Goal: Book appointment/travel/reservation

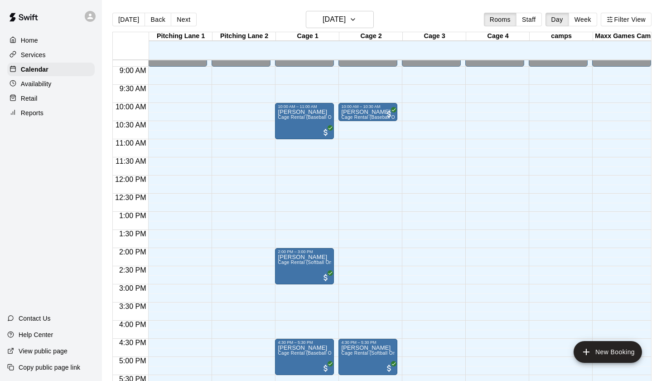
scroll to position [317, 0]
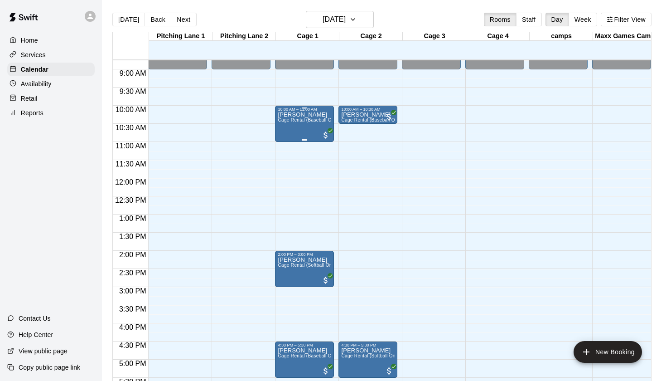
click at [305, 120] on span "Cage Rental (Baseball Only)" at bounding box center [309, 119] width 62 height 5
click at [293, 123] on button "edit" at bounding box center [287, 127] width 18 height 18
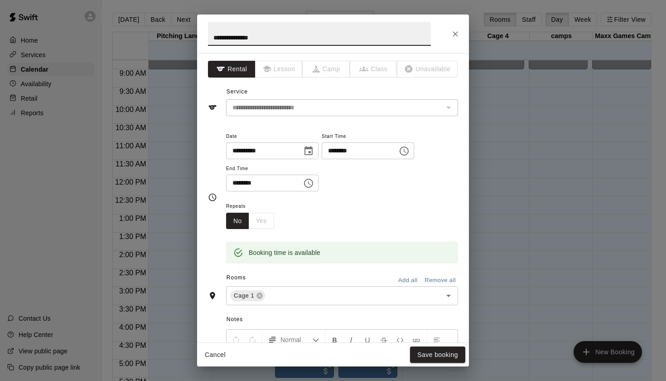
scroll to position [0, 0]
click at [453, 28] on button "Close" at bounding box center [455, 34] width 16 height 16
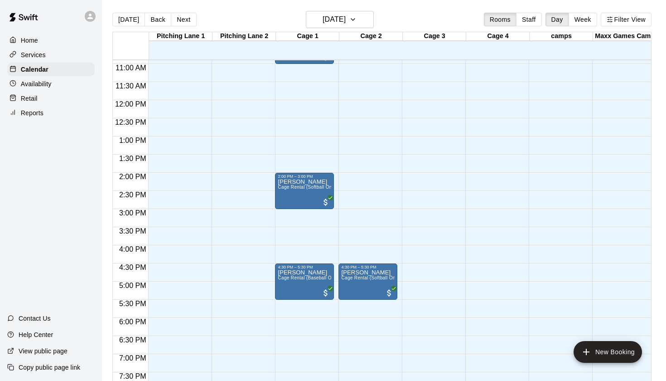
scroll to position [413, 0]
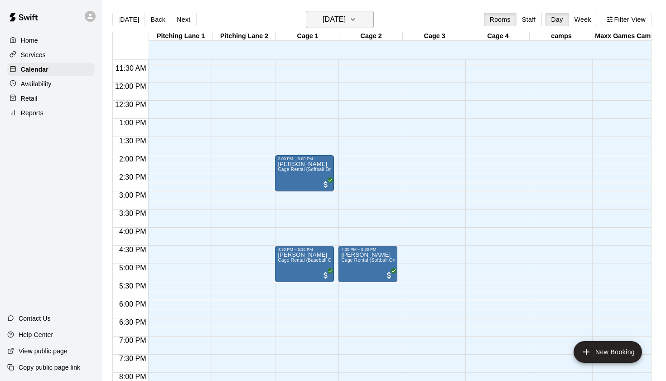
click at [346, 20] on h6 "[DATE]" at bounding box center [334, 19] width 23 height 13
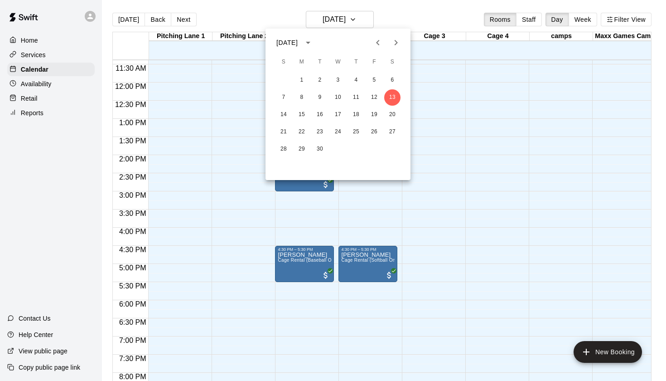
click at [291, 122] on div "14 15 16 17 18 19 20" at bounding box center [338, 115] width 145 height 16
click at [289, 120] on button "14" at bounding box center [284, 115] width 16 height 16
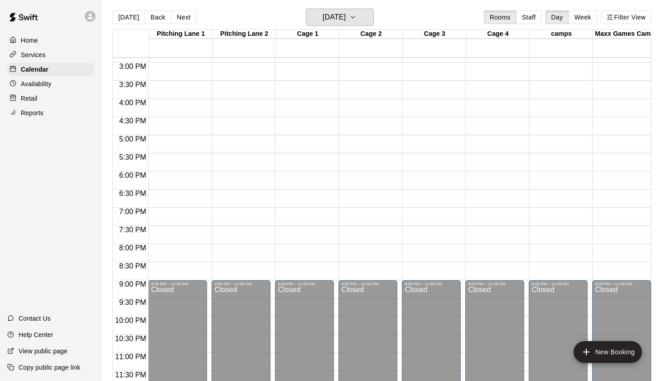
scroll to position [0, 0]
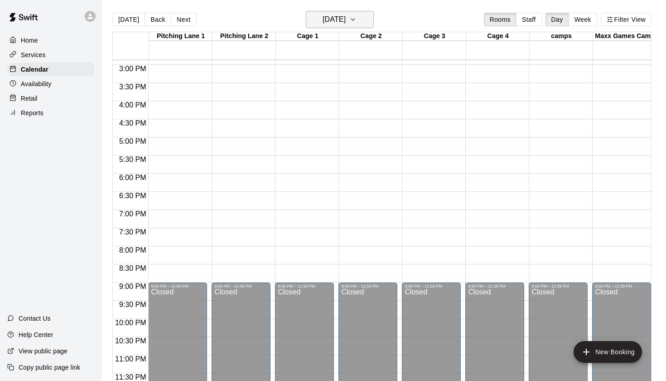
click at [325, 16] on h6 "Sunday Sep 14" at bounding box center [334, 19] width 23 height 13
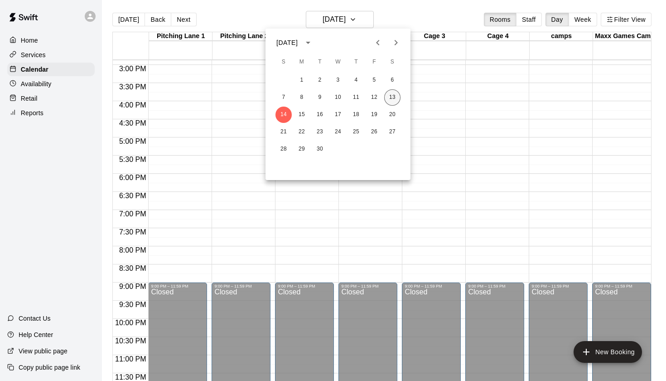
click at [395, 99] on button "13" at bounding box center [392, 97] width 16 height 16
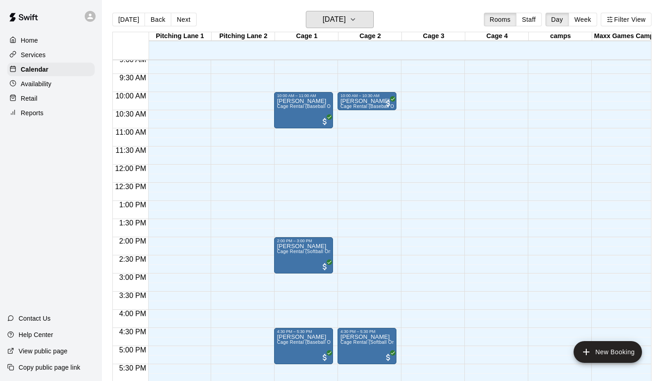
scroll to position [308, 1]
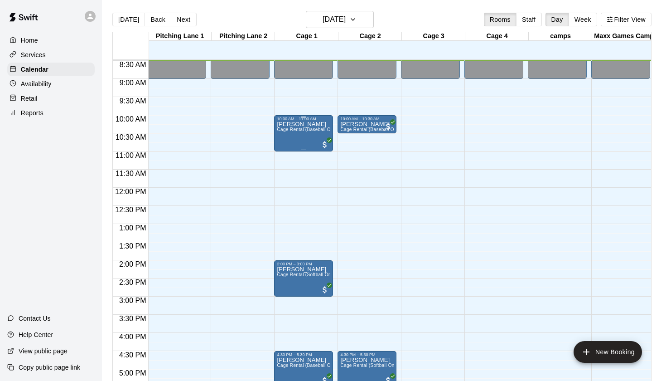
click at [303, 135] on div "[PERSON_NAME] Cage Rental (Baseball Only)" at bounding box center [304, 311] width 54 height 381
click at [336, 151] on div at bounding box center [333, 190] width 666 height 381
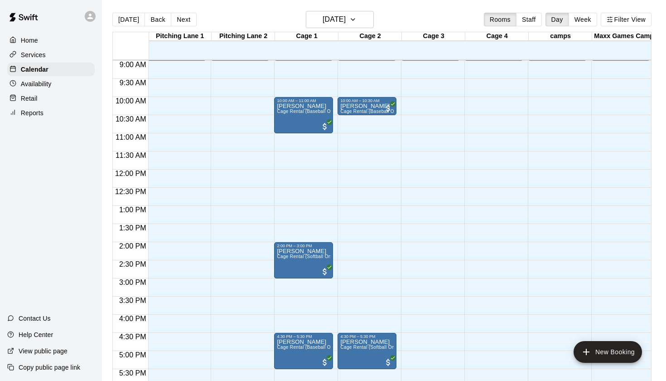
scroll to position [285, 1]
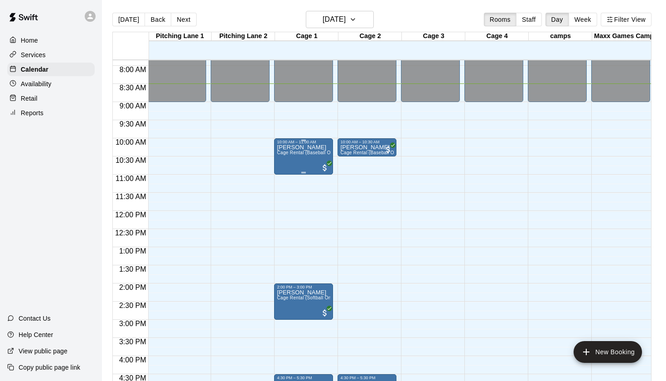
click at [314, 155] on span "Cage Rental (Baseball Only)" at bounding box center [308, 152] width 62 height 5
click at [291, 153] on button "edit" at bounding box center [286, 160] width 18 height 18
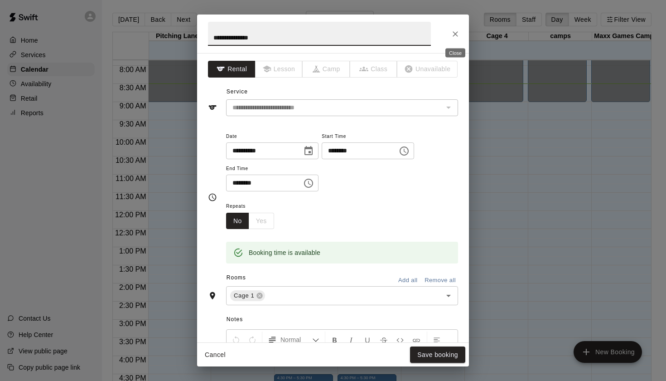
click at [454, 29] on icon "Close" at bounding box center [455, 33] width 9 height 9
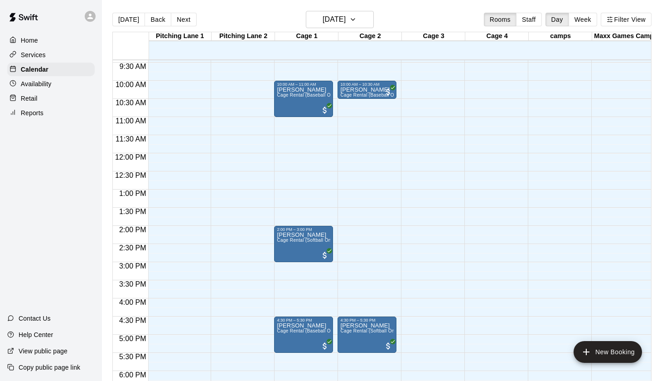
scroll to position [0, 0]
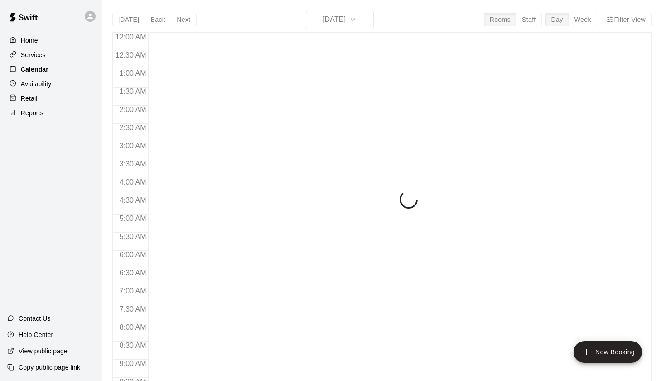
scroll to position [323, 0]
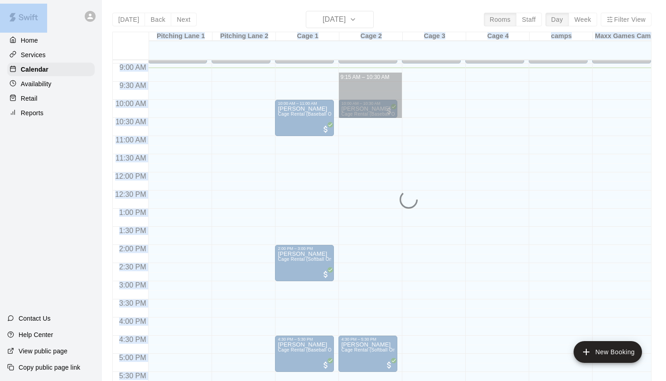
drag, startPoint x: 300, startPoint y: 76, endPoint x: 0, endPoint y: -29, distance: 317.8
click at [0, 0] on html "Home Services Calendar Availability Retail Reports Contact Us Help Center View …" at bounding box center [333, 197] width 666 height 395
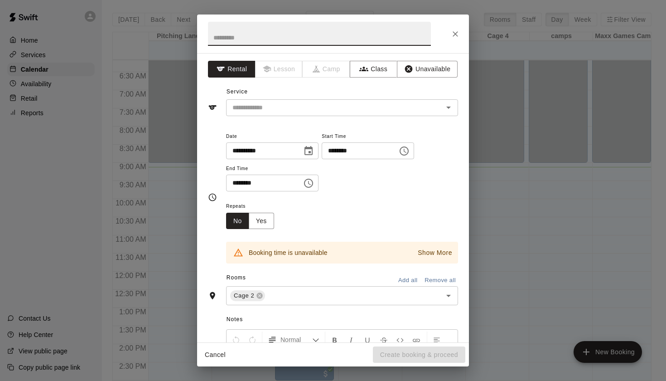
click at [169, 70] on div "**********" at bounding box center [333, 190] width 666 height 381
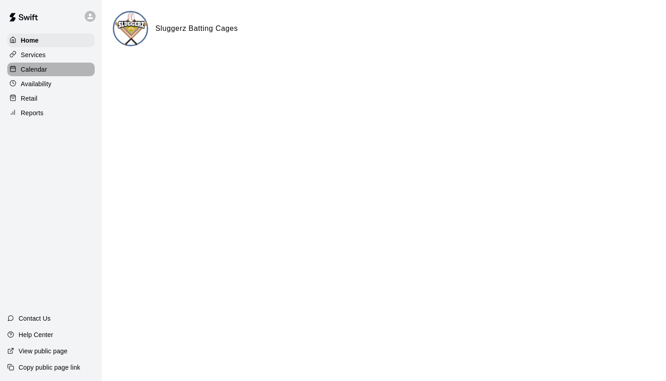
click at [56, 68] on div "Calendar" at bounding box center [51, 70] width 88 height 14
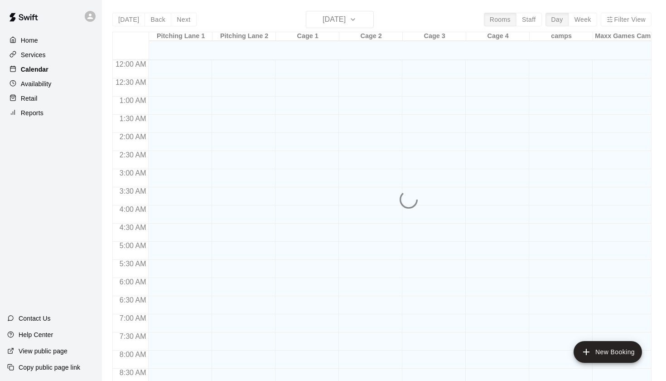
scroll to position [331, 0]
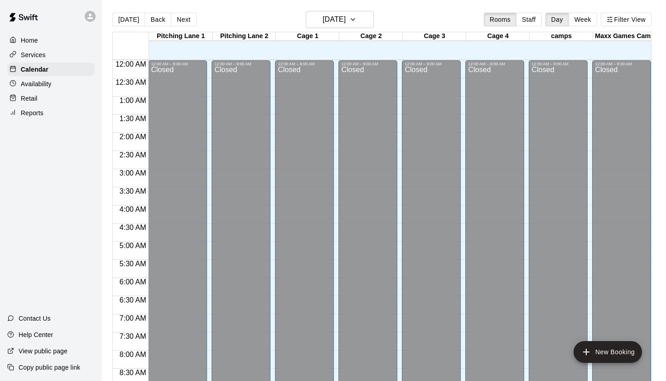
scroll to position [344, 0]
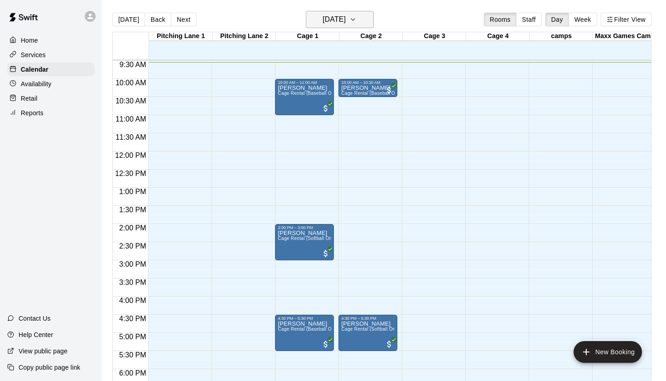
click at [340, 26] on h6 "[DATE]" at bounding box center [334, 19] width 23 height 13
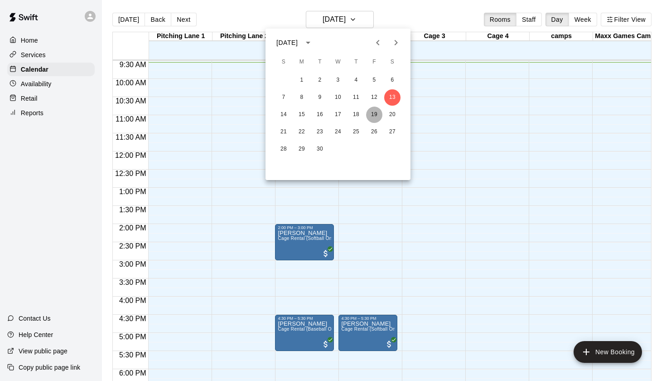
click at [373, 109] on button "19" at bounding box center [374, 115] width 16 height 16
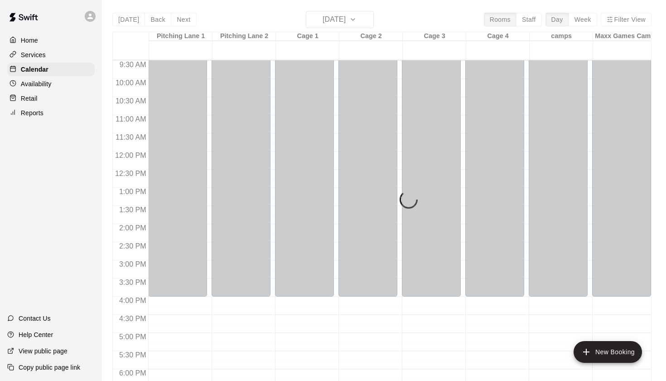
click at [343, 17] on div "Today Back Next Friday Sep 19 Rooms Staff Day Week Filter View Pitching Lane 1 …" at bounding box center [382, 201] width 540 height 381
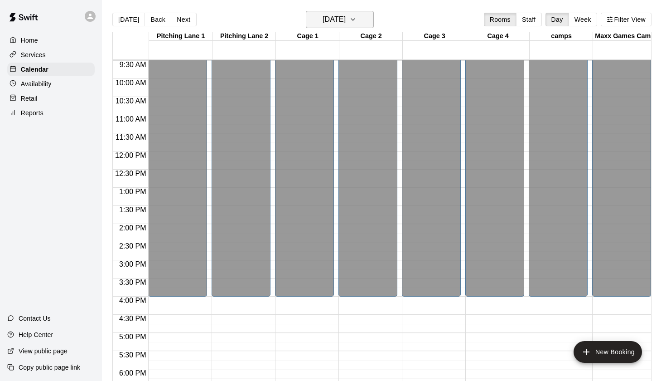
click at [346, 14] on h6 "Friday Sep 19" at bounding box center [334, 19] width 23 height 13
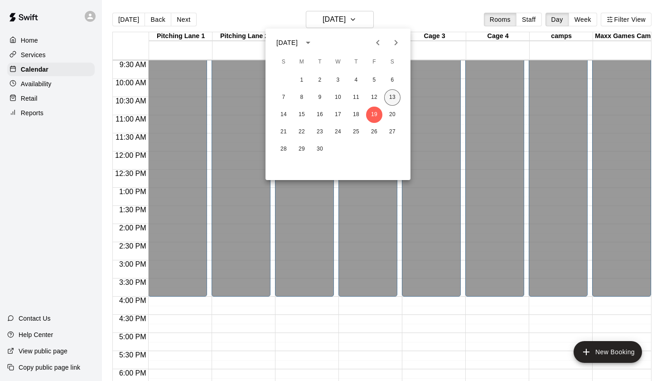
click at [398, 100] on button "13" at bounding box center [392, 97] width 16 height 16
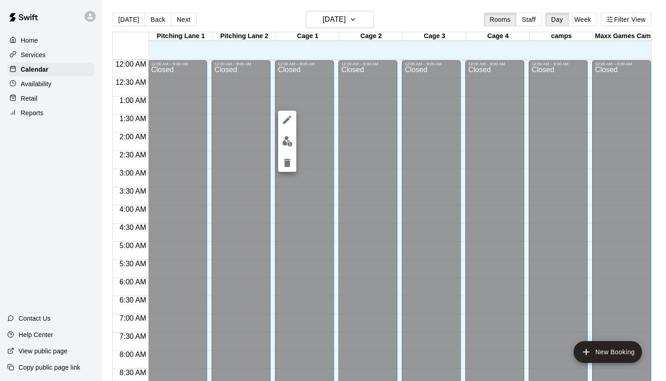
scroll to position [319, 0]
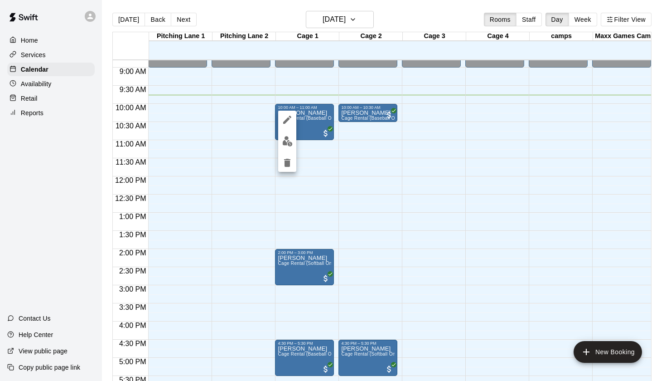
click at [288, 125] on icon "edit" at bounding box center [287, 119] width 11 height 11
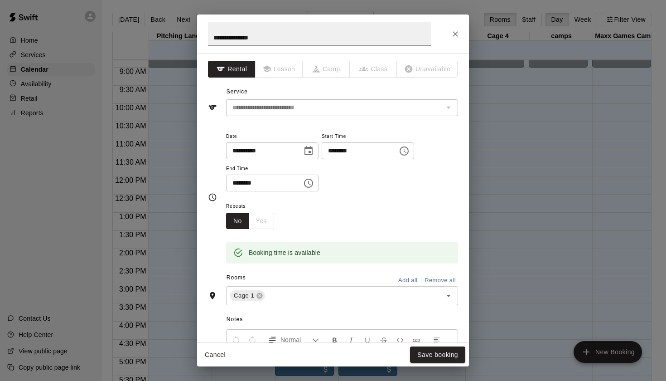
click at [448, 39] on div "**********" at bounding box center [333, 34] width 272 height 39
click at [449, 39] on button "Close" at bounding box center [455, 34] width 16 height 16
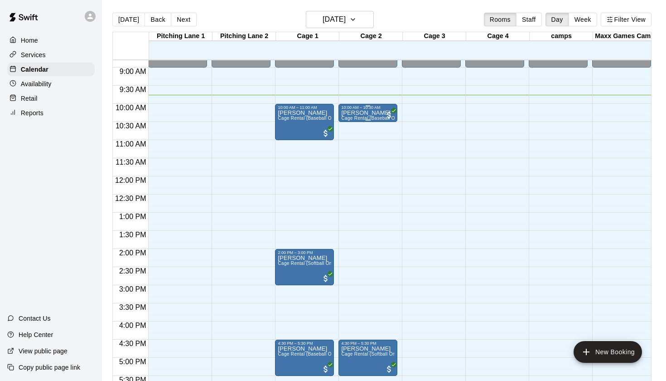
click at [379, 113] on p "[PERSON_NAME]" at bounding box center [368, 113] width 54 height 0
click at [354, 122] on icon "edit" at bounding box center [350, 122] width 11 height 11
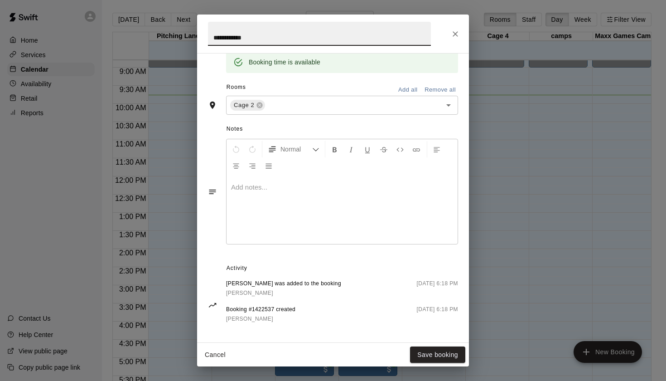
scroll to position [190, 0]
click at [460, 33] on icon "Close" at bounding box center [455, 33] width 9 height 9
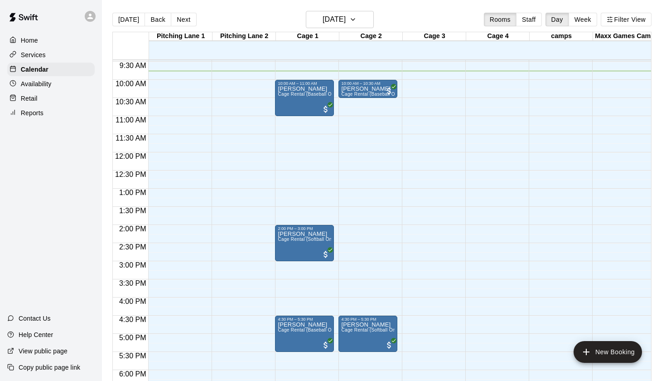
scroll to position [133, 0]
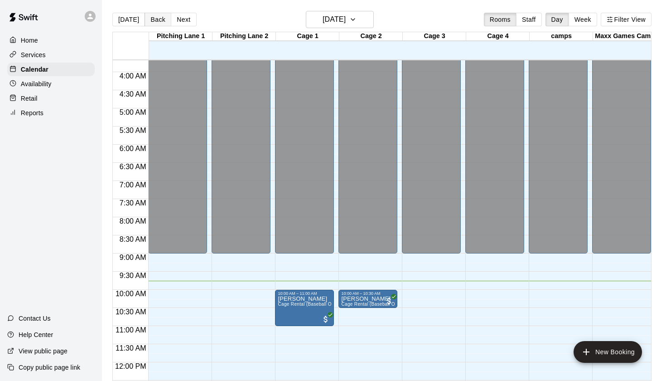
click at [159, 18] on button "Back" at bounding box center [158, 20] width 27 height 14
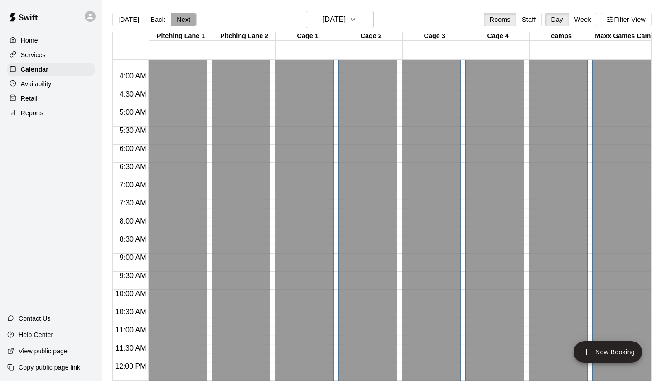
click at [180, 17] on button "Next" at bounding box center [183, 20] width 25 height 14
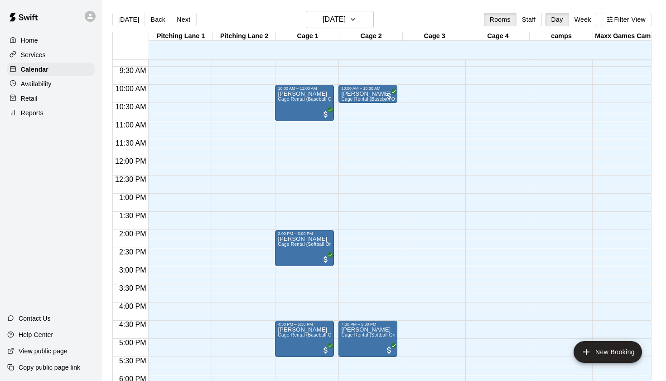
scroll to position [339, 0]
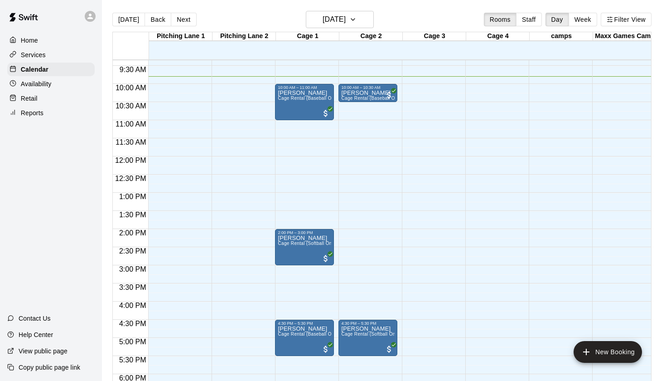
click at [348, 0] on main "[DATE] Back [DATE][DATE] Rooms Staff Day Week Filter View [GEOGRAPHIC_DATA] 1 1…" at bounding box center [384, 197] width 564 height 395
click at [346, 15] on h6 "[DATE]" at bounding box center [334, 19] width 23 height 13
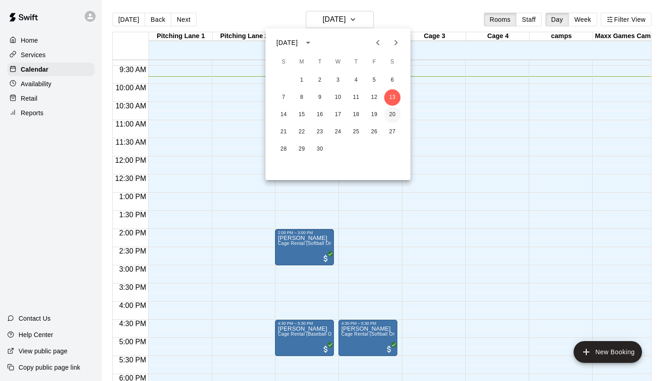
click at [391, 113] on button "20" at bounding box center [392, 115] width 16 height 16
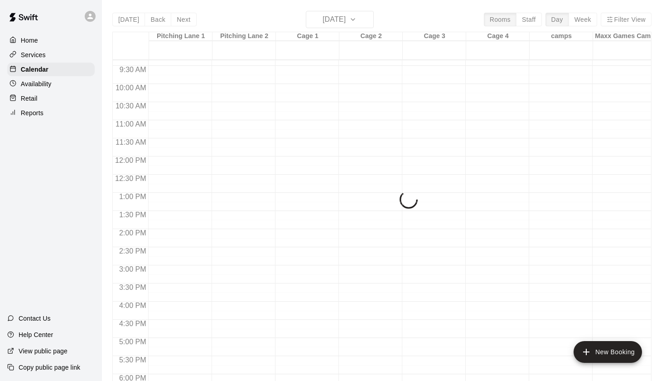
click at [352, 13] on div "[DATE] Back [DATE][DATE] Rooms Staff Day Week Filter View [GEOGRAPHIC_DATA] 1 2…" at bounding box center [382, 201] width 540 height 381
click at [355, 19] on div "[DATE] Back [DATE][DATE] Rooms Staff Day Week Filter View [GEOGRAPHIC_DATA] 1 2…" at bounding box center [382, 201] width 540 height 381
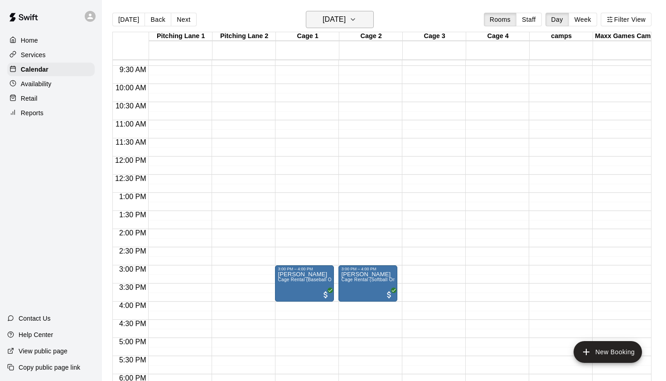
click at [357, 21] on icon "button" at bounding box center [353, 19] width 7 height 11
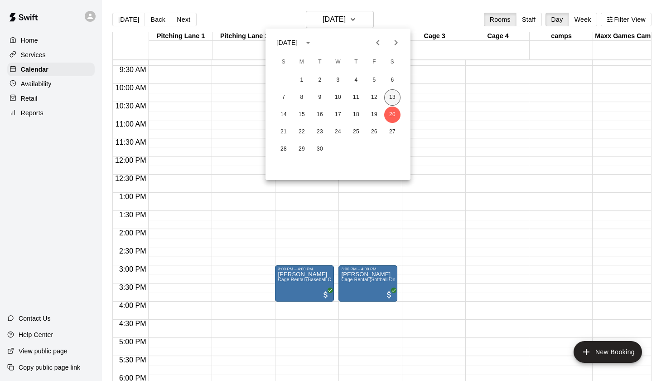
click at [388, 99] on button "13" at bounding box center [392, 97] width 16 height 16
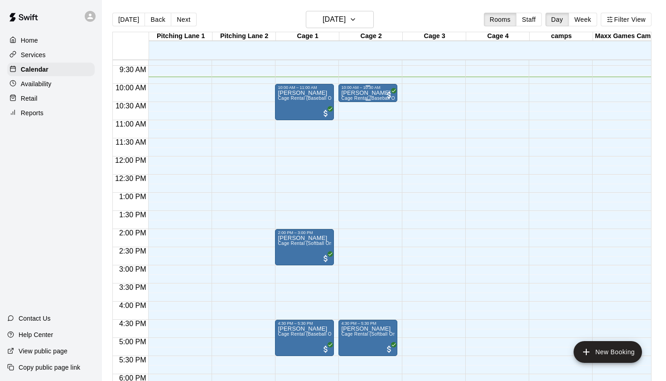
click at [386, 96] on span "All customers have paid" at bounding box center [389, 95] width 9 height 9
click at [387, 100] on button "edit" at bounding box center [394, 100] width 18 height 18
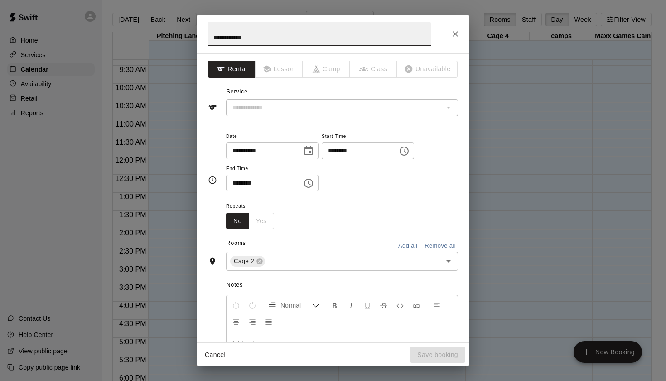
type input "**********"
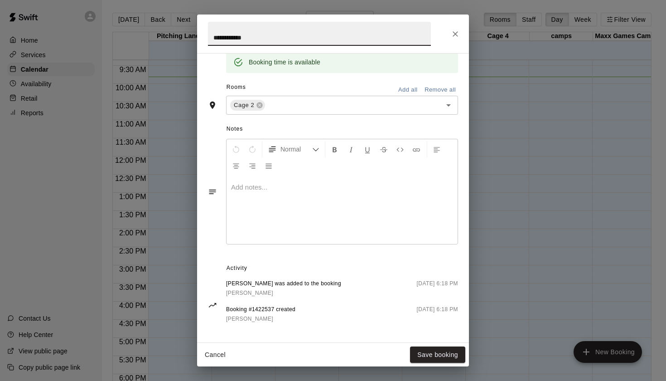
scroll to position [190, 0]
click at [455, 31] on icon "Close" at bounding box center [455, 33] width 9 height 9
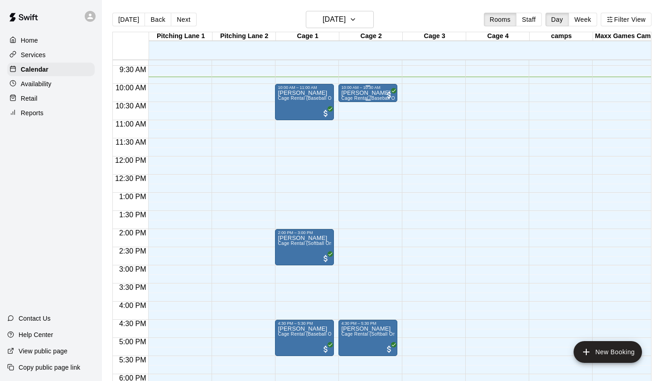
click at [356, 96] on div "[PERSON_NAME] Cage Rental (Baseball Only)" at bounding box center [368, 280] width 54 height 381
click at [351, 99] on icon "edit" at bounding box center [351, 100] width 8 height 8
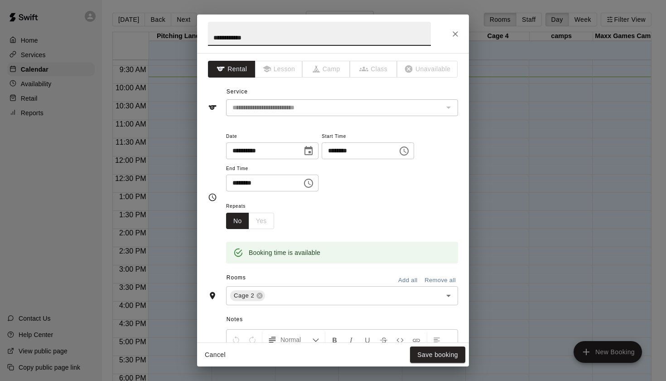
click at [453, 36] on icon "Close" at bounding box center [455, 33] width 5 height 5
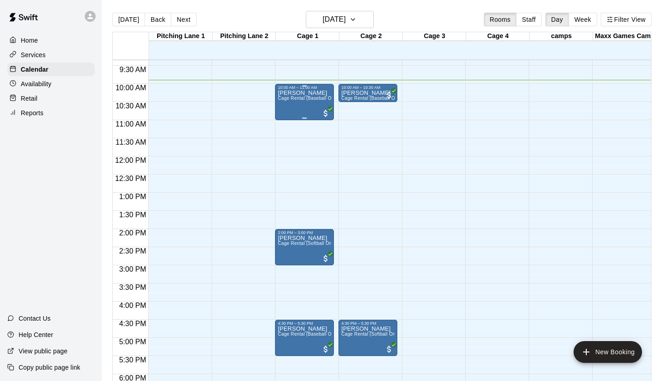
click at [297, 101] on span "Cage Rental (Baseball Only)" at bounding box center [309, 98] width 62 height 5
click at [292, 109] on icon "edit" at bounding box center [287, 105] width 11 height 11
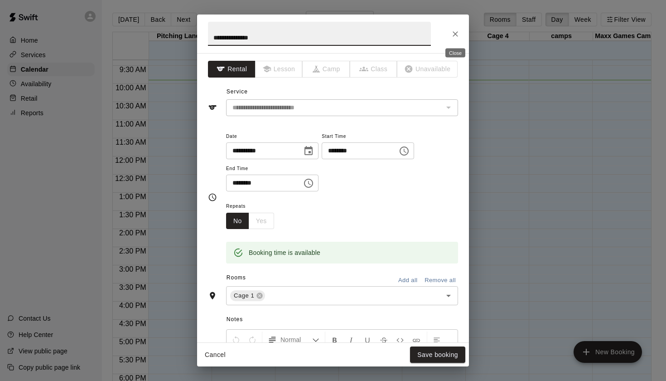
click at [460, 31] on button "Close" at bounding box center [455, 34] width 16 height 16
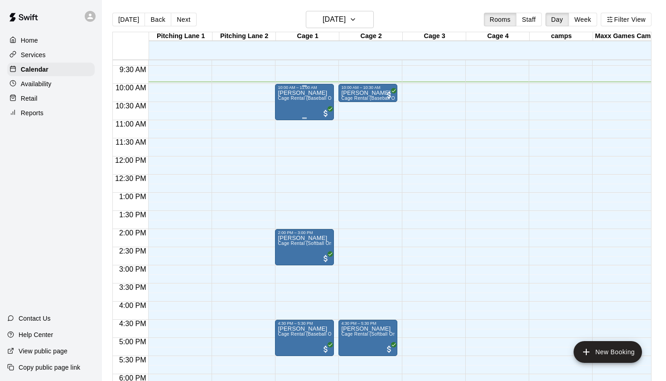
click at [293, 107] on div "[PERSON_NAME] Cage Rental (Baseball Only)" at bounding box center [305, 280] width 54 height 381
click at [293, 101] on button "edit" at bounding box center [287, 100] width 18 height 18
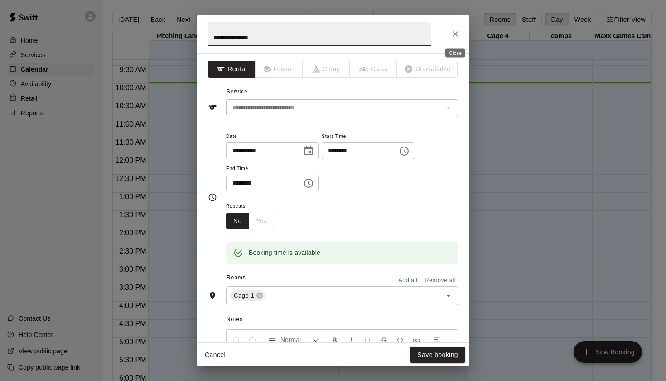
click at [452, 34] on icon "Close" at bounding box center [455, 33] width 9 height 9
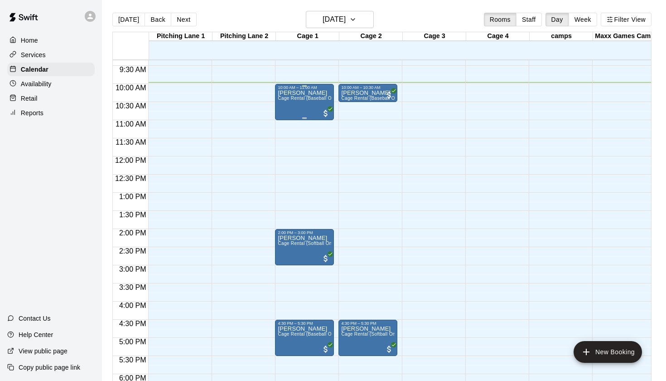
click at [302, 105] on div "[PERSON_NAME] Cage Rental (Baseball Only)" at bounding box center [305, 280] width 54 height 381
click at [288, 100] on icon "edit" at bounding box center [287, 100] width 8 height 8
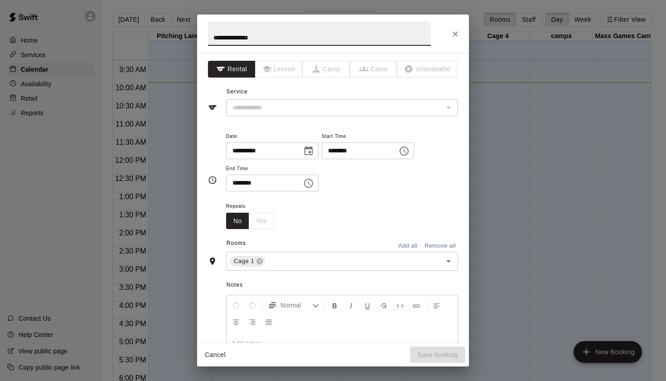
type input "**********"
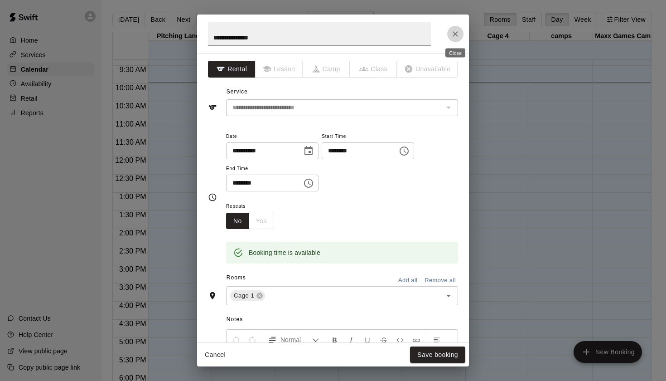
click at [450, 35] on button "Close" at bounding box center [455, 34] width 16 height 16
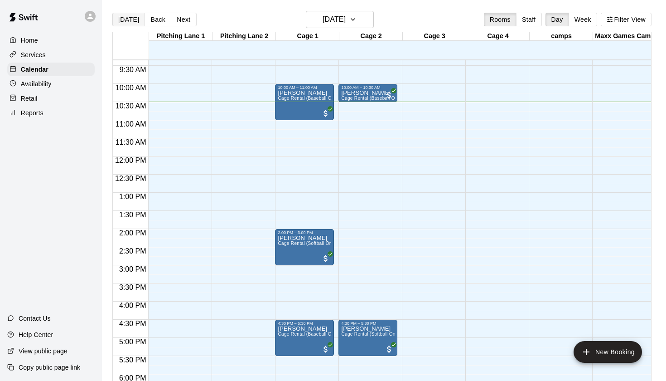
click at [135, 18] on button "[DATE]" at bounding box center [128, 20] width 33 height 14
click at [591, 357] on icon "add" at bounding box center [586, 351] width 11 height 11
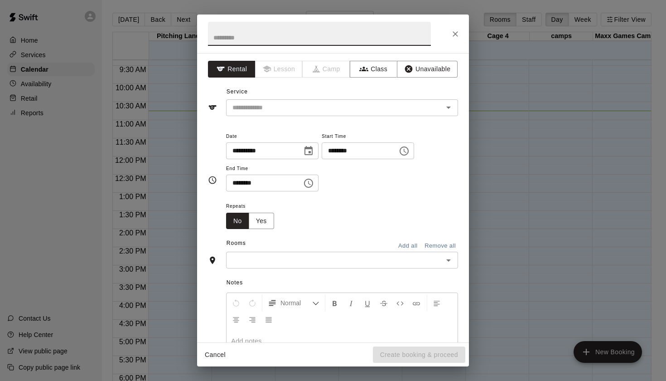
click at [302, 98] on div "Service ​" at bounding box center [333, 100] width 250 height 31
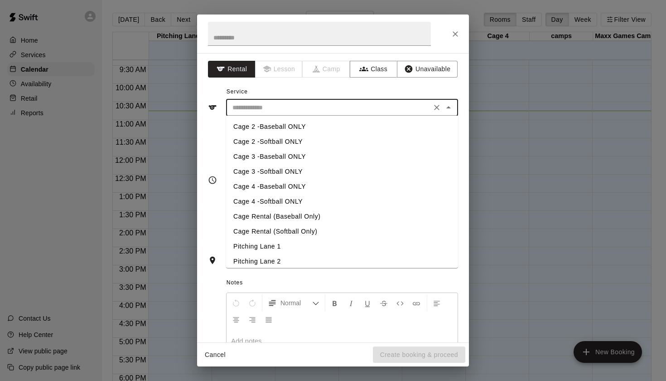
click at [301, 102] on input "text" at bounding box center [329, 107] width 200 height 11
click at [284, 160] on li "Cage 3 -Baseball ONLY" at bounding box center [342, 156] width 232 height 15
type input "**********"
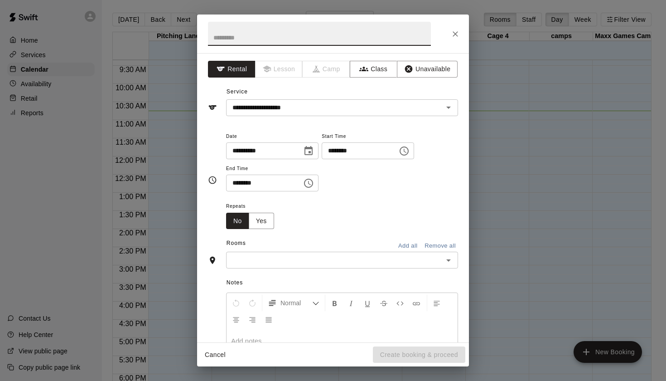
click at [268, 44] on input "text" at bounding box center [319, 34] width 223 height 24
type input "*******"
click at [252, 254] on input "text" at bounding box center [335, 259] width 212 height 11
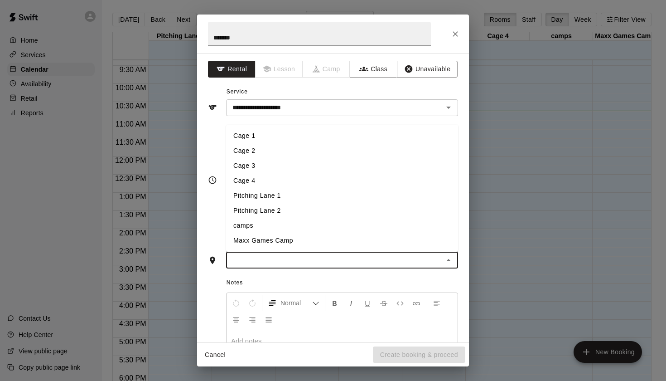
click at [251, 167] on li "Cage 3" at bounding box center [342, 165] width 232 height 15
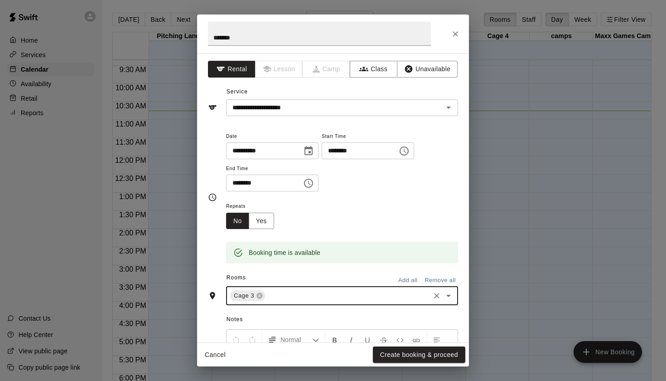
scroll to position [5, 0]
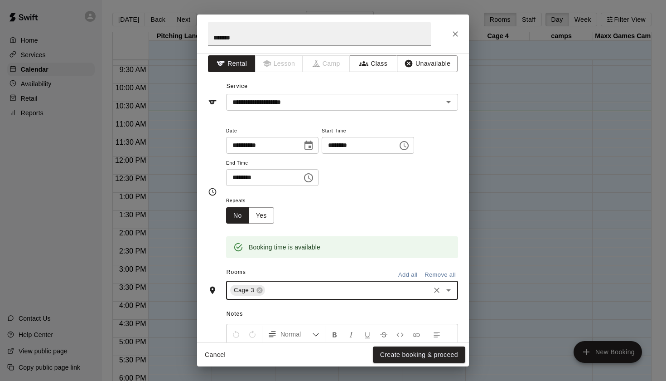
click at [336, 144] on input "********" at bounding box center [357, 145] width 70 height 17
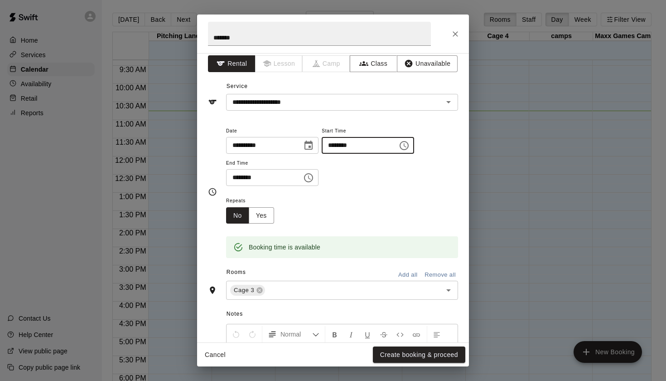
type input "********"
click at [235, 175] on input "********" at bounding box center [261, 177] width 70 height 17
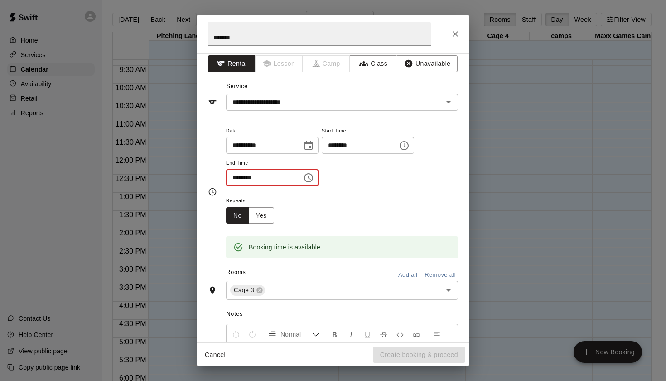
type input "********"
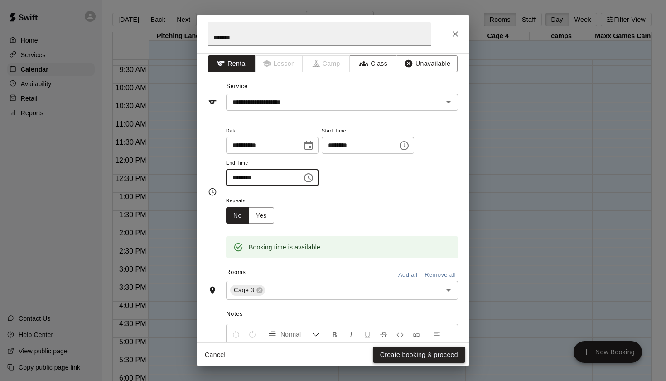
click at [397, 357] on button "Create booking & proceed" at bounding box center [419, 354] width 92 height 17
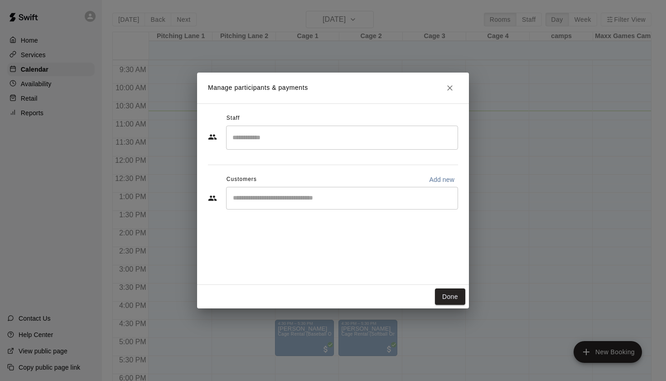
click at [454, 93] on button "Close" at bounding box center [450, 88] width 16 height 16
